Goal: Transaction & Acquisition: Obtain resource

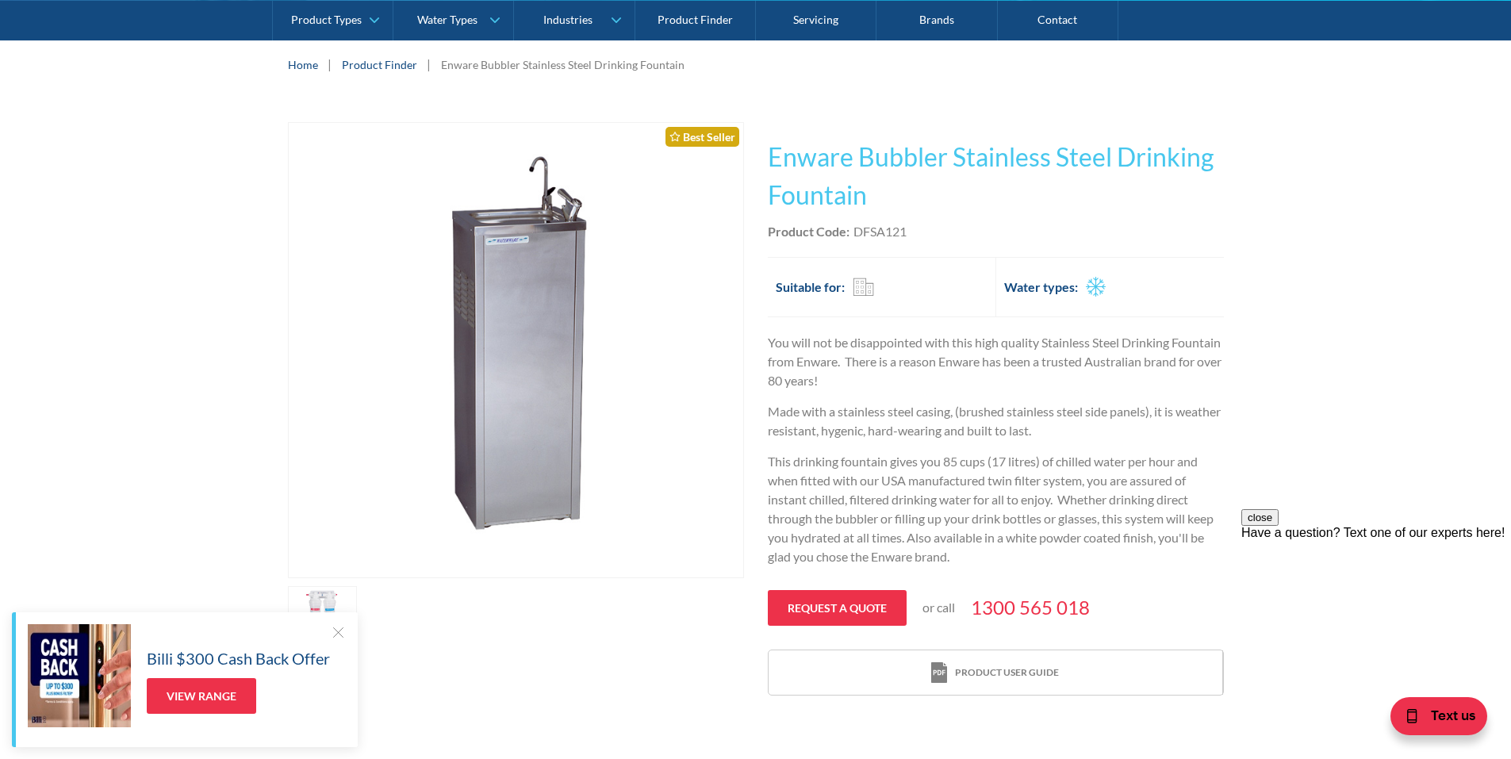
click at [509, 228] on img "open lightbox" at bounding box center [516, 350] width 454 height 454
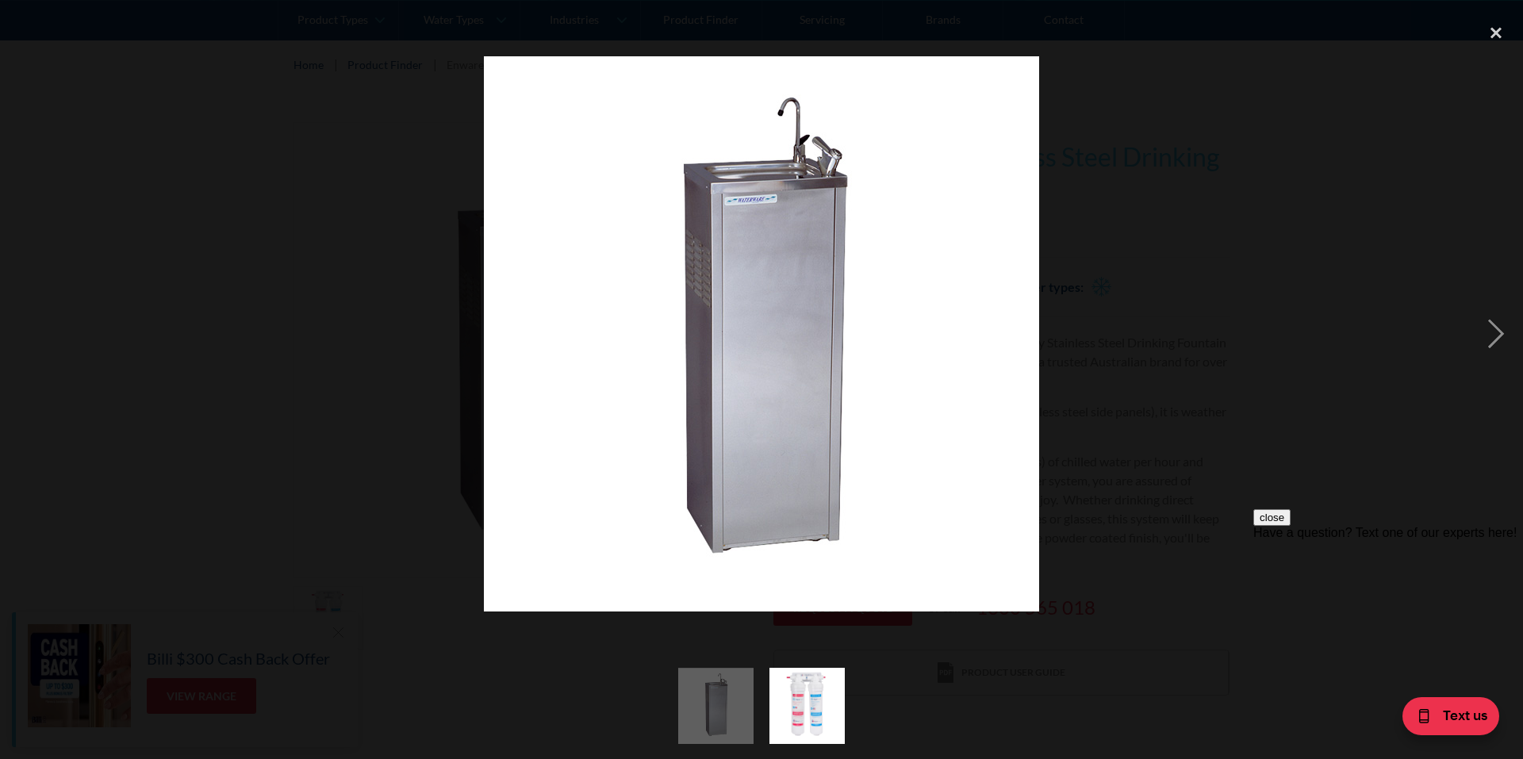
click at [762, 200] on img at bounding box center [761, 333] width 555 height 555
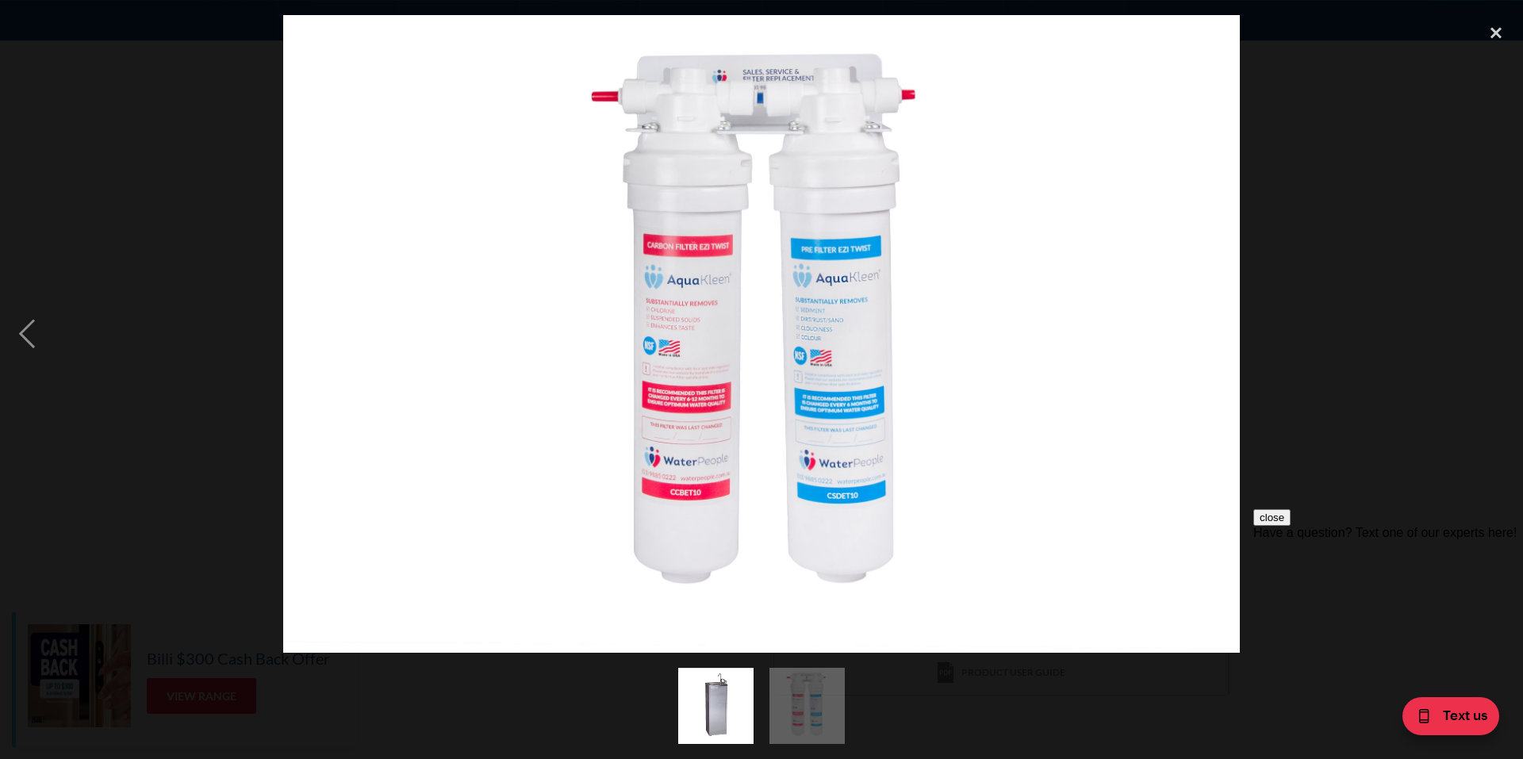
click at [762, 200] on img at bounding box center [761, 334] width 956 height 638
click at [25, 323] on div "previous image" at bounding box center [27, 334] width 54 height 638
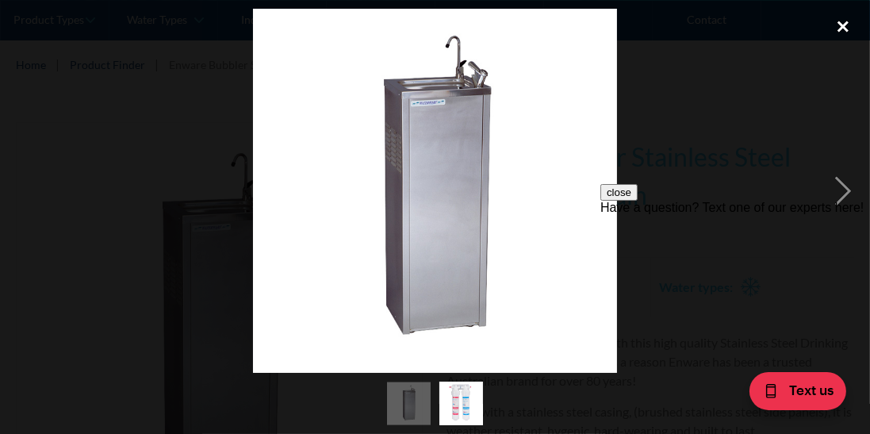
click at [832, 23] on div "close lightbox" at bounding box center [843, 26] width 54 height 35
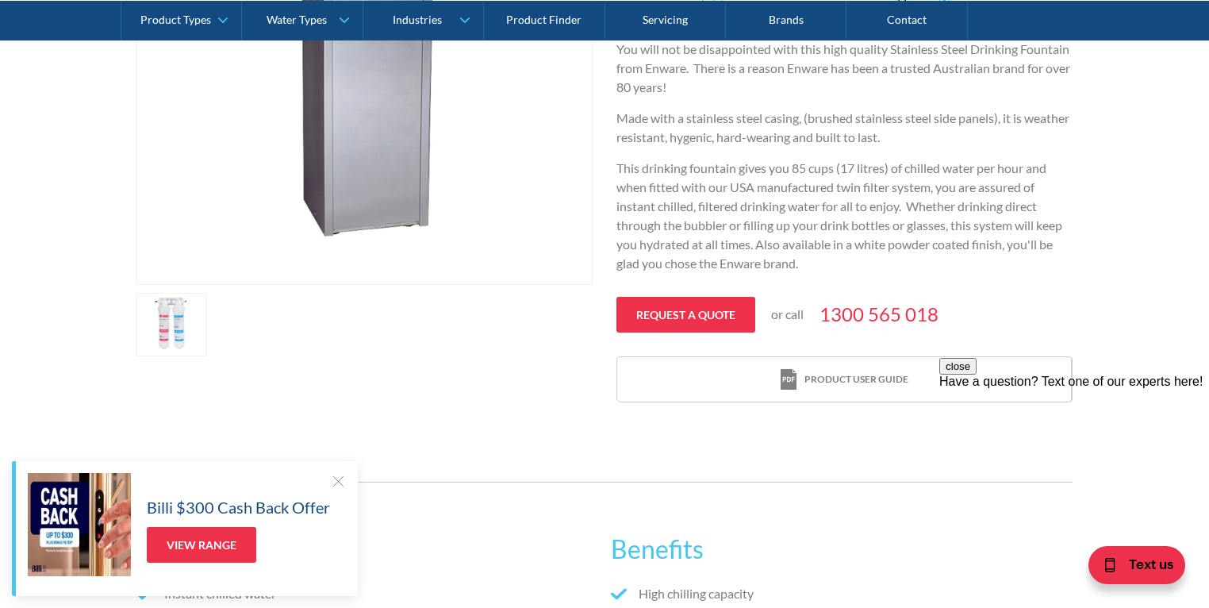
scroll to position [634, 0]
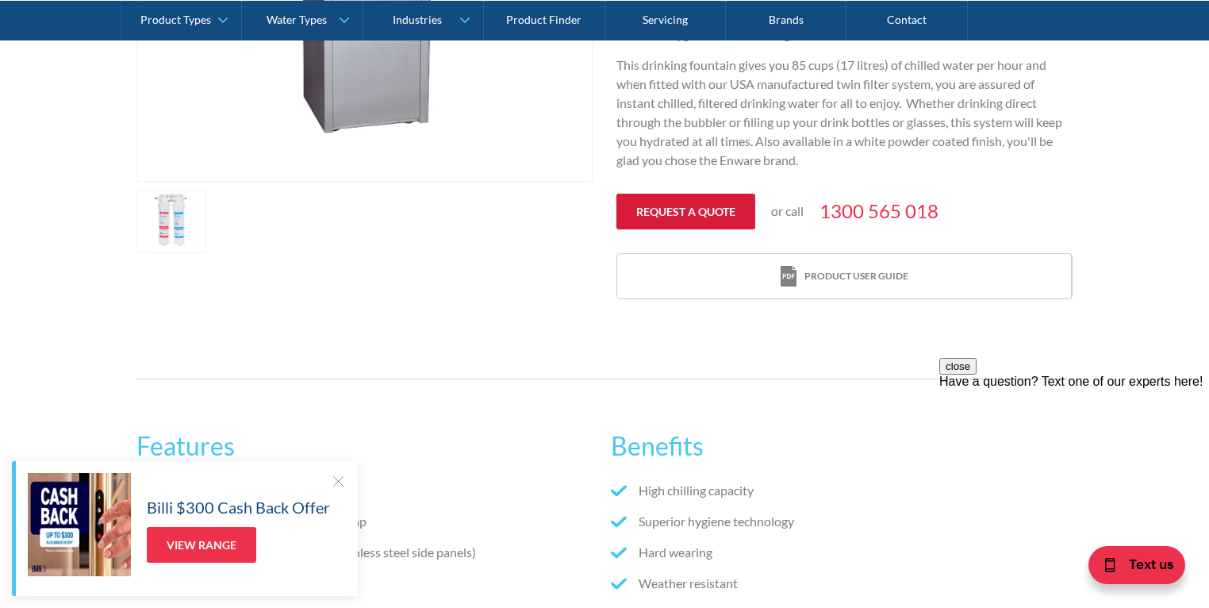
click at [713, 224] on link "Request a quote" at bounding box center [685, 212] width 139 height 36
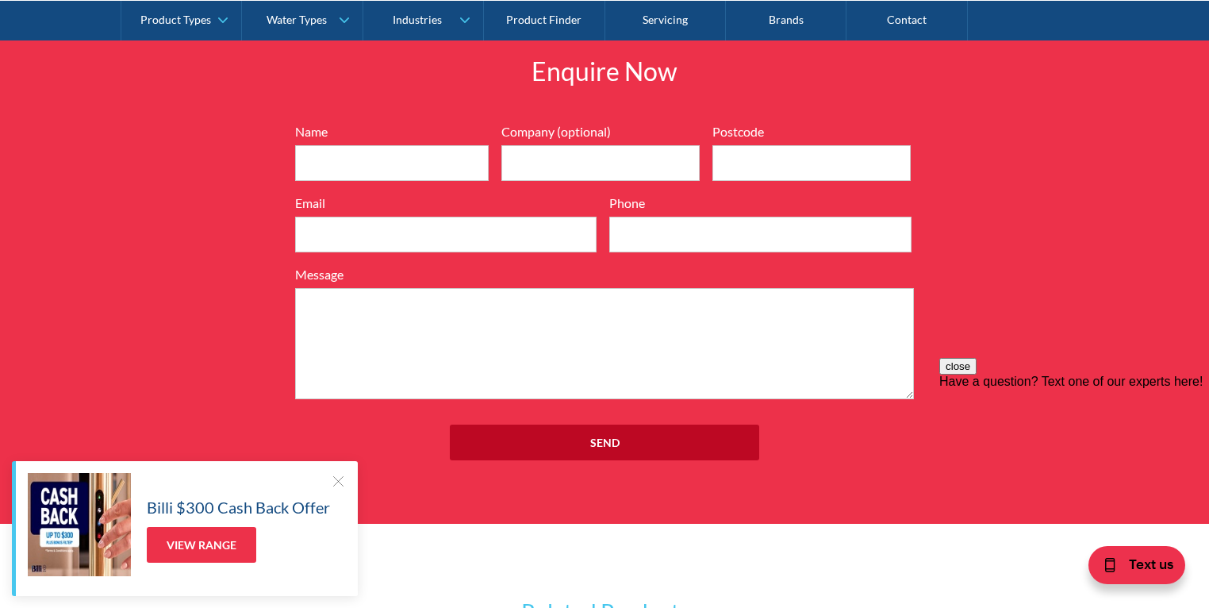
scroll to position [1840, 0]
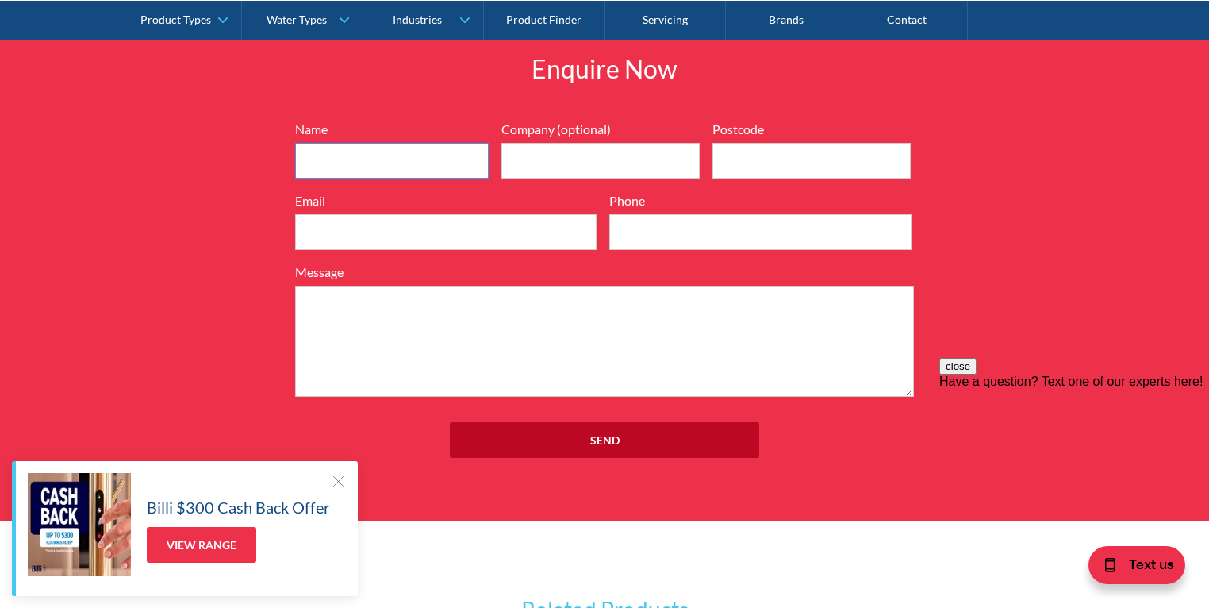
click at [397, 143] on input "Name" at bounding box center [392, 161] width 194 height 36
type input "Jaymie Alyssa Clancy"
type input "KSG Electrical Pty Ltd"
type input "4740"
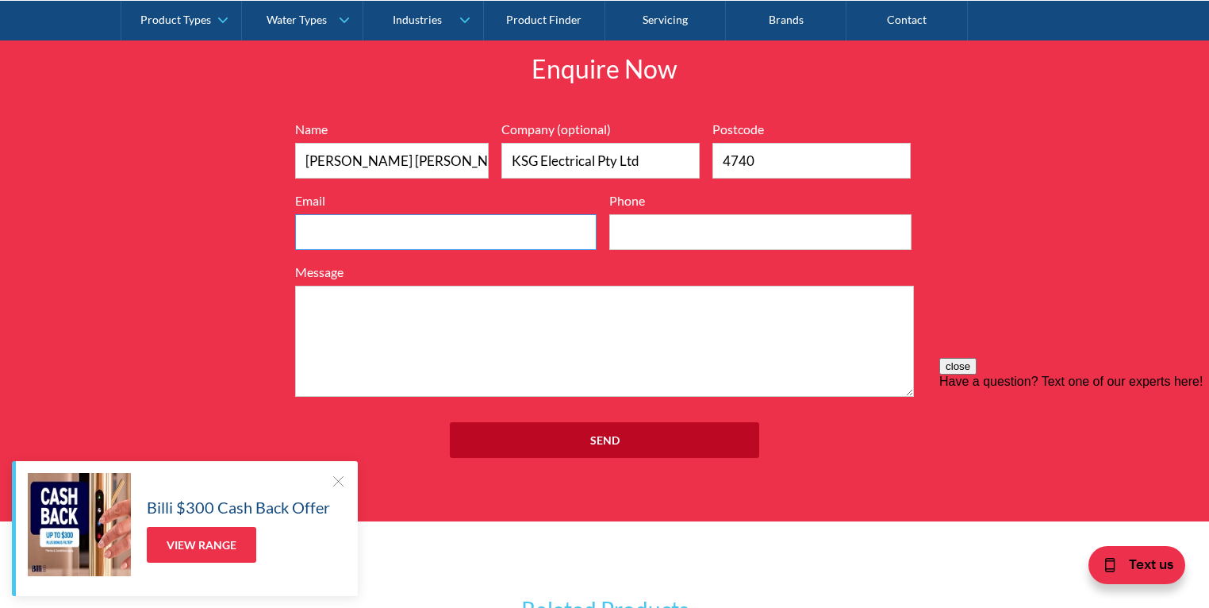
type input "admin@ksgelectrical.com.au"
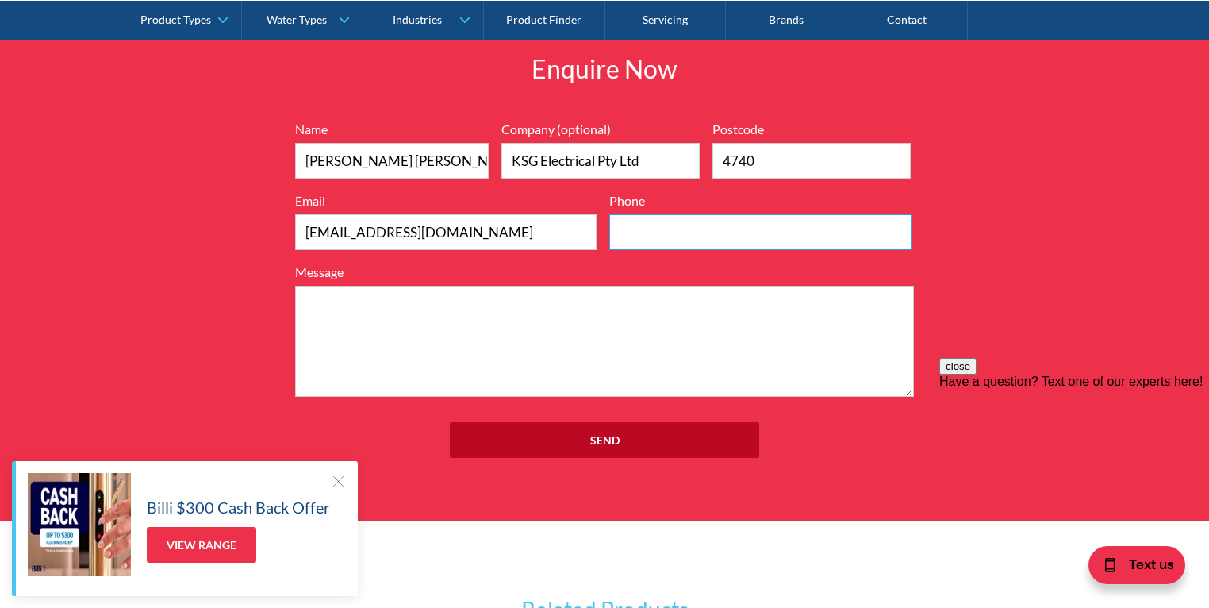
type input "0439178641"
click at [385, 159] on input "Jaymie Alyssa Clancy" at bounding box center [392, 161] width 194 height 36
type input "Jaymie Clancy"
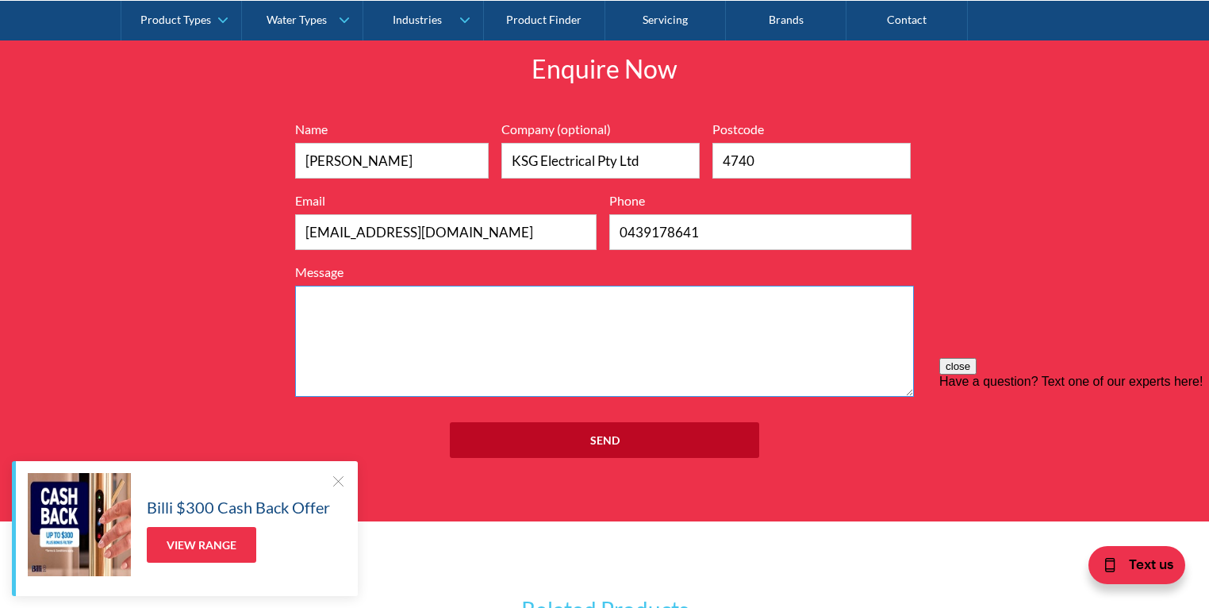
click at [667, 289] on textarea "Message" at bounding box center [604, 341] width 619 height 111
click at [642, 333] on textarea "Hi, I would like to request for a quote for this water bubbler. thanks." at bounding box center [604, 341] width 619 height 111
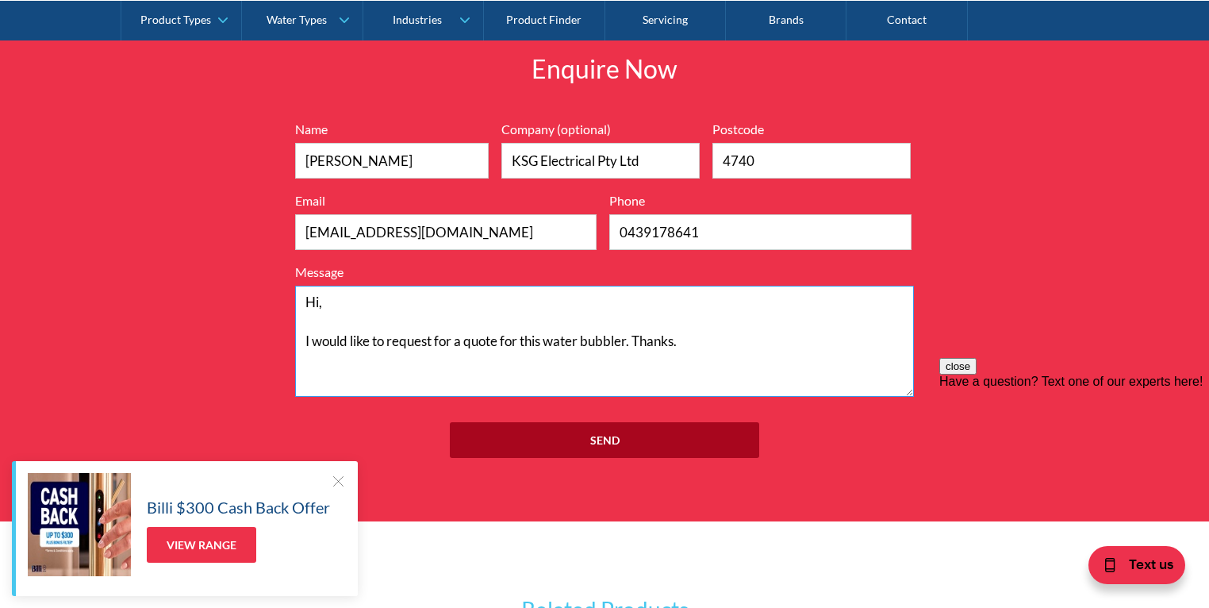
type textarea "Hi, I would like to request for a quote for this water bubbler. Thanks."
click at [674, 439] on input "Send" at bounding box center [604, 440] width 309 height 36
